Goal: Browse casually

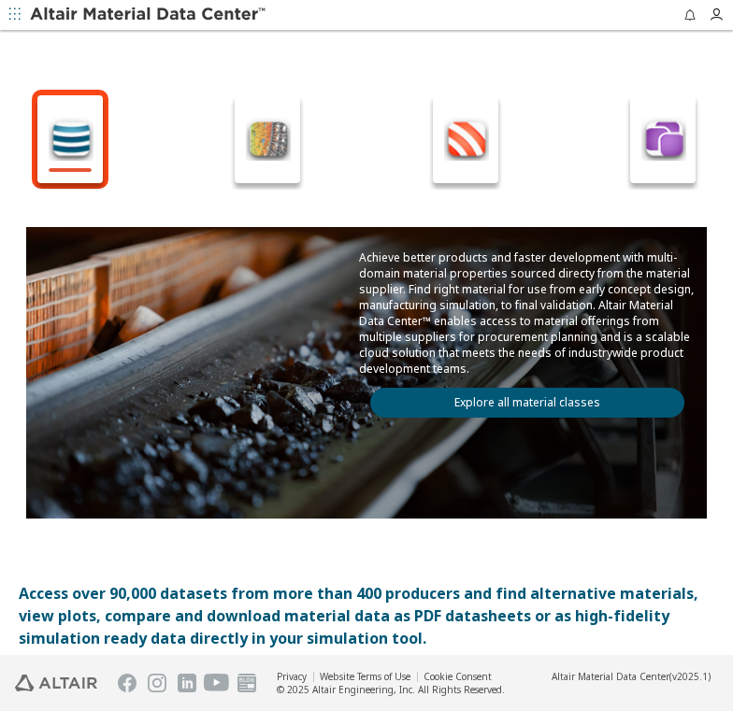
click at [257, 138] on img at bounding box center [268, 138] width 45 height 45
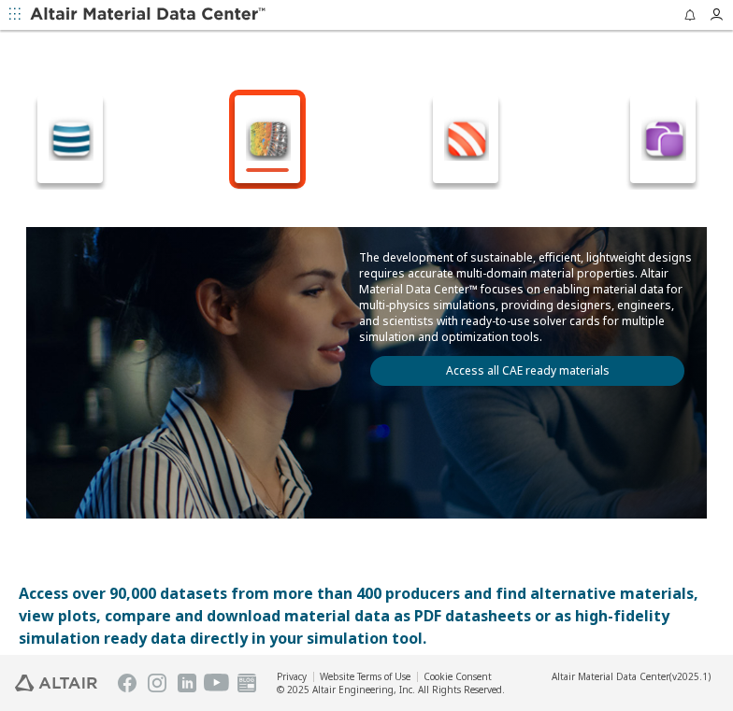
click at [444, 141] on img at bounding box center [466, 138] width 45 height 45
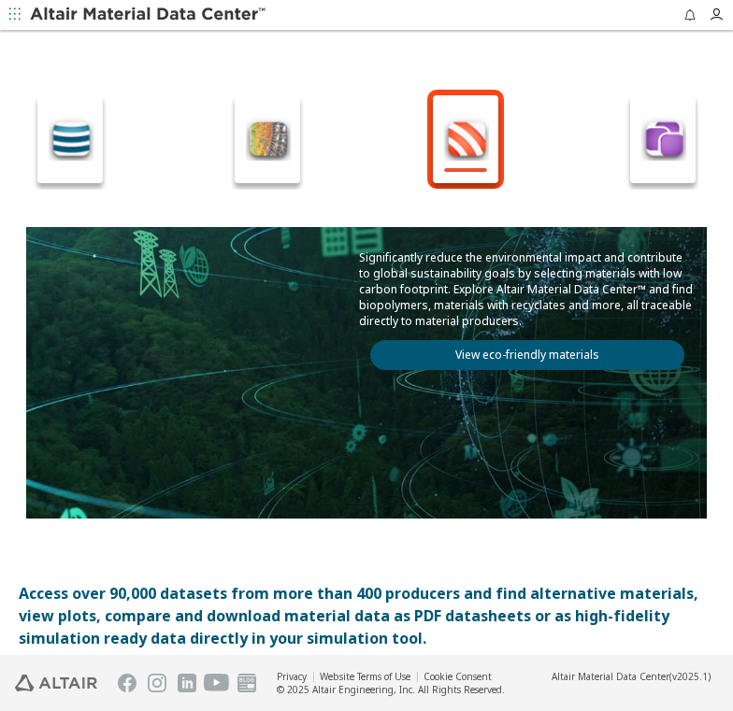
click at [641, 151] on img at bounding box center [663, 138] width 45 height 45
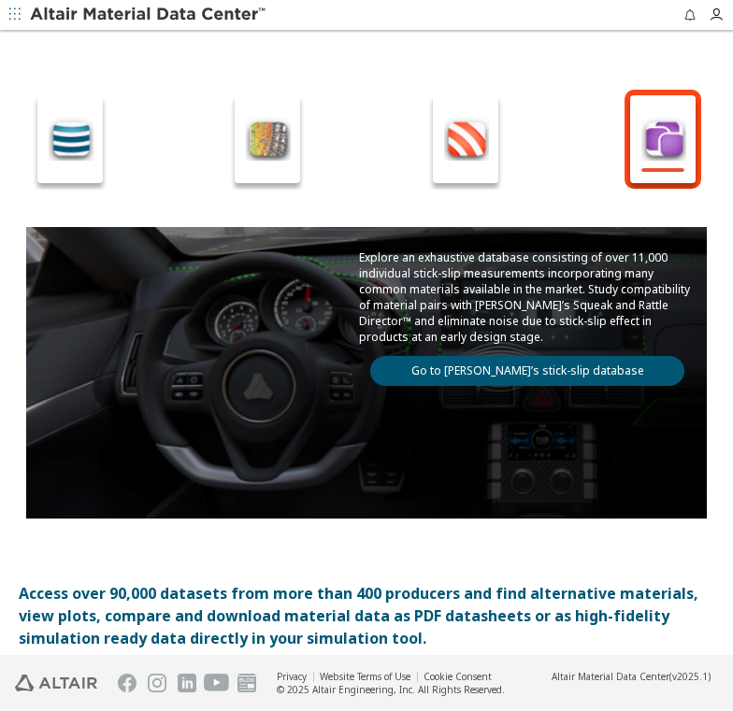
click at [76, 137] on img at bounding box center [71, 138] width 45 height 45
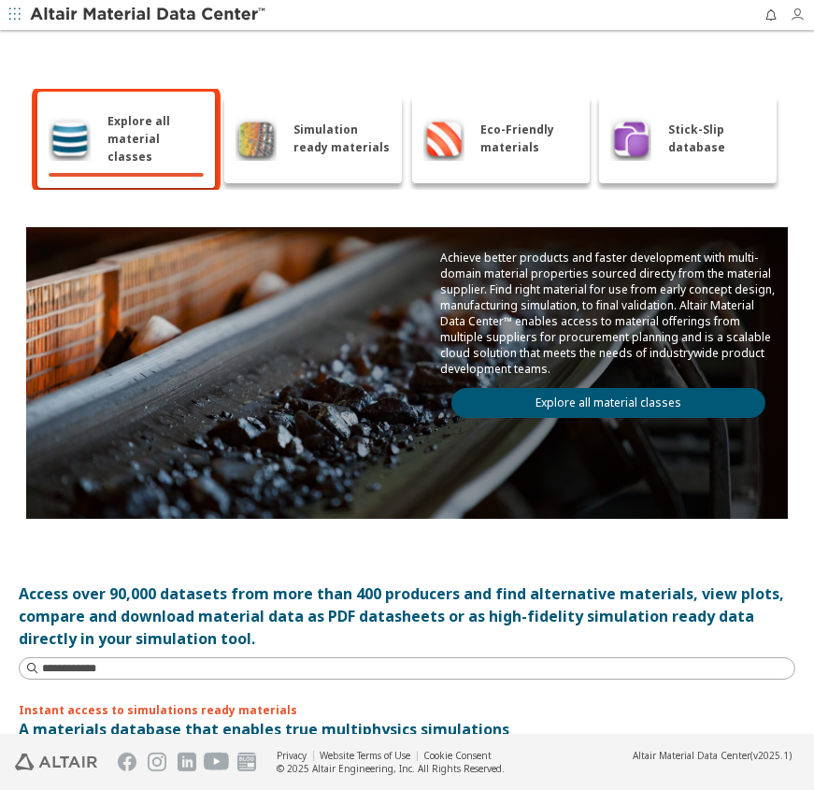
click at [732, 21] on icon "button" at bounding box center [797, 14] width 15 height 15
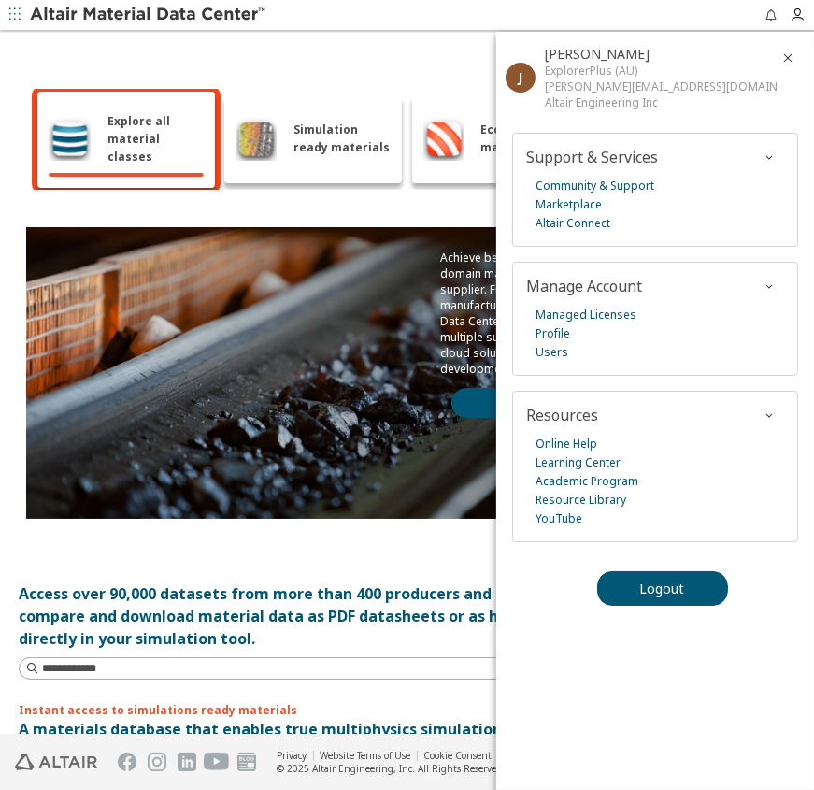
click at [431, 30] on div "Explore all material classes Simulation ready materials Eco-Friendly materials …" at bounding box center [407, 410] width 814 height 760
click at [277, 81] on div "Explore all material classes Simulation ready materials Eco-Friendly materials …" at bounding box center [407, 304] width 777 height 542
click at [732, 60] on icon "button" at bounding box center [788, 57] width 15 height 15
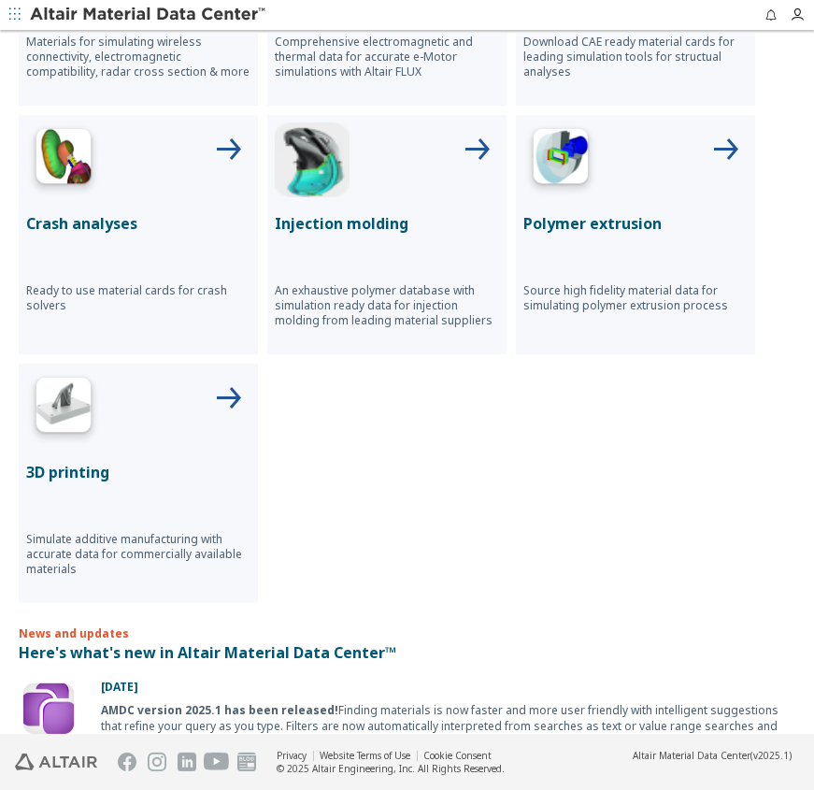
scroll to position [0, 0]
